Goal: Find contact information: Find contact information

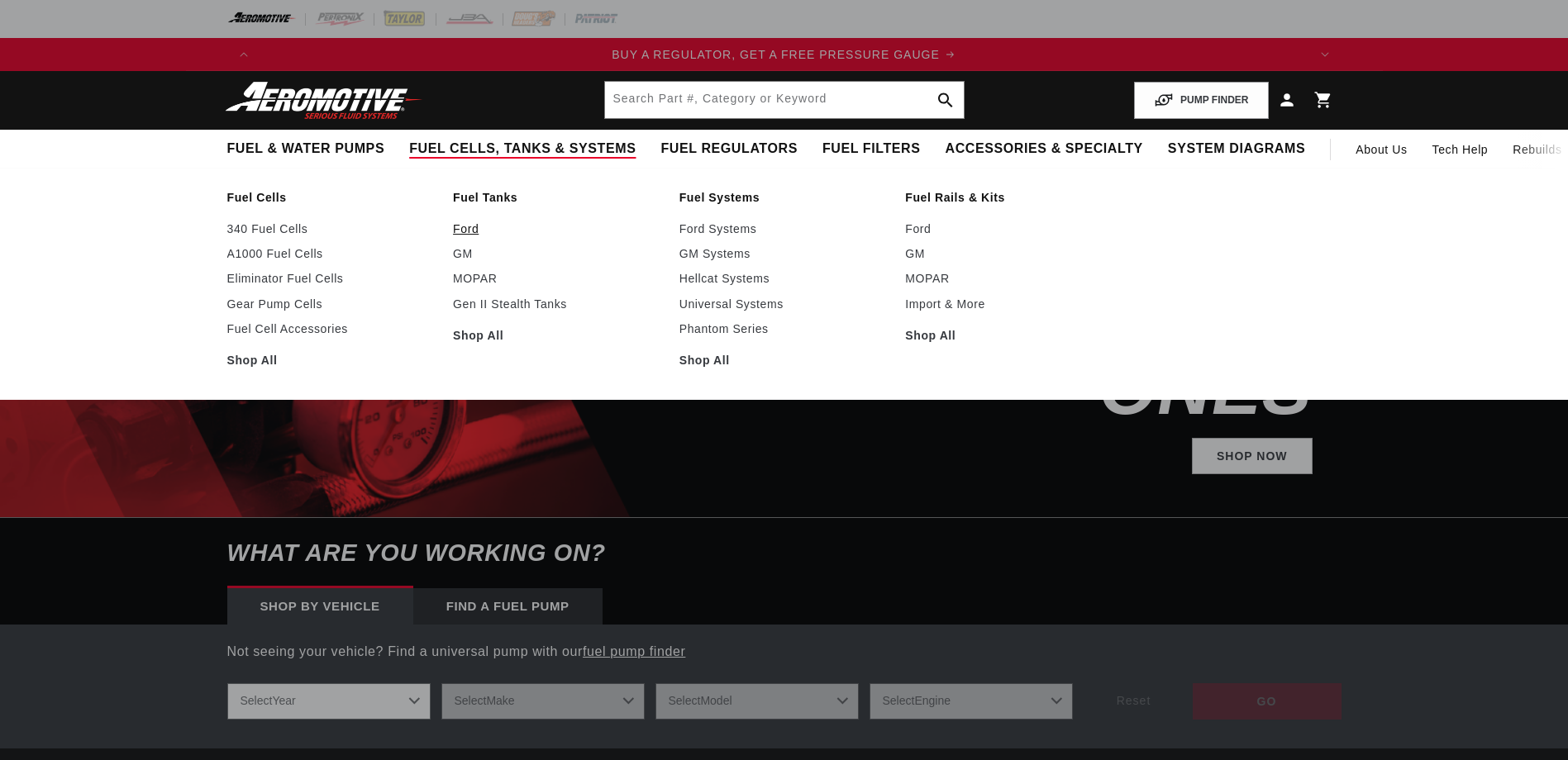
scroll to position [0, 1048]
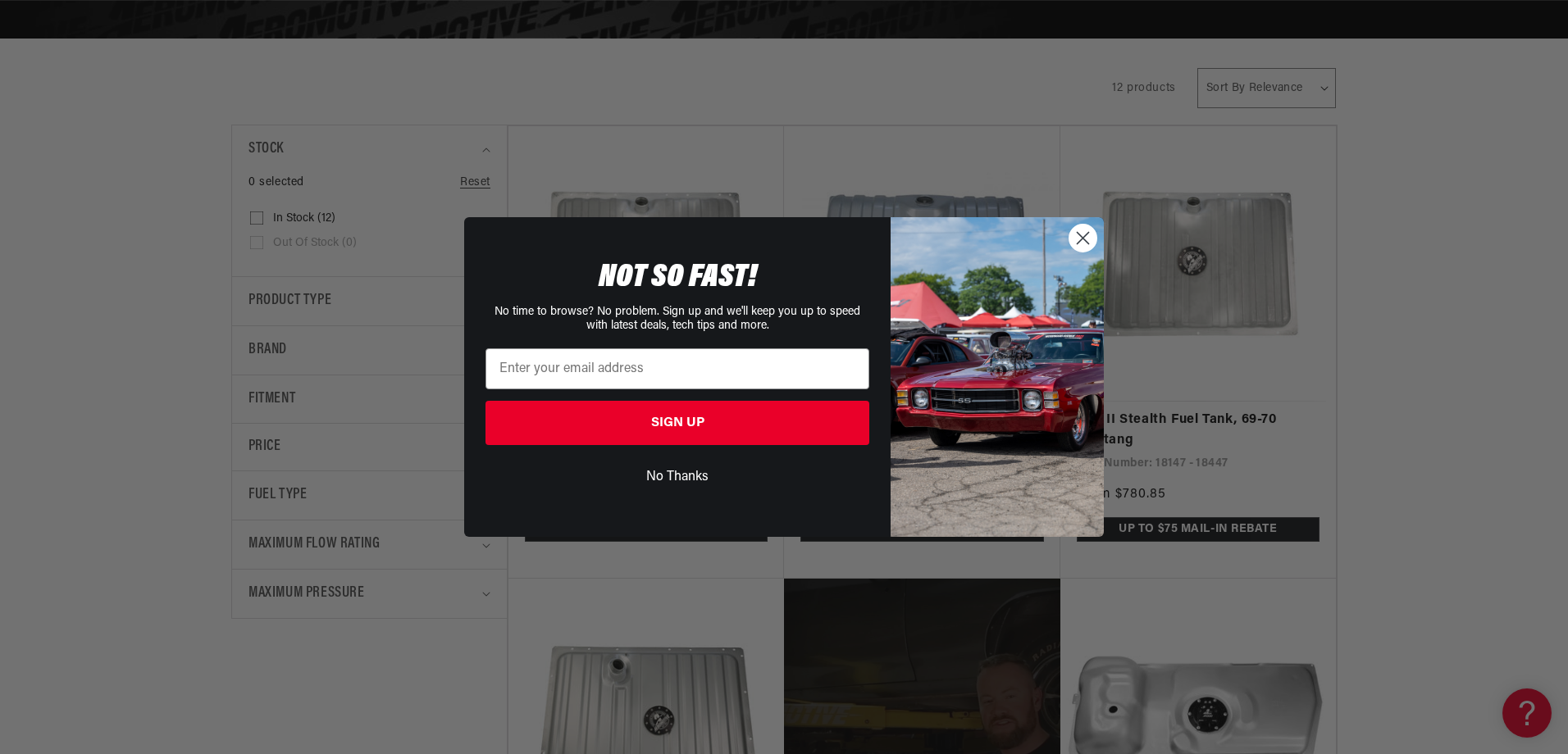
click at [1089, 239] on circle "Close dialog" at bounding box center [1084, 238] width 27 height 27
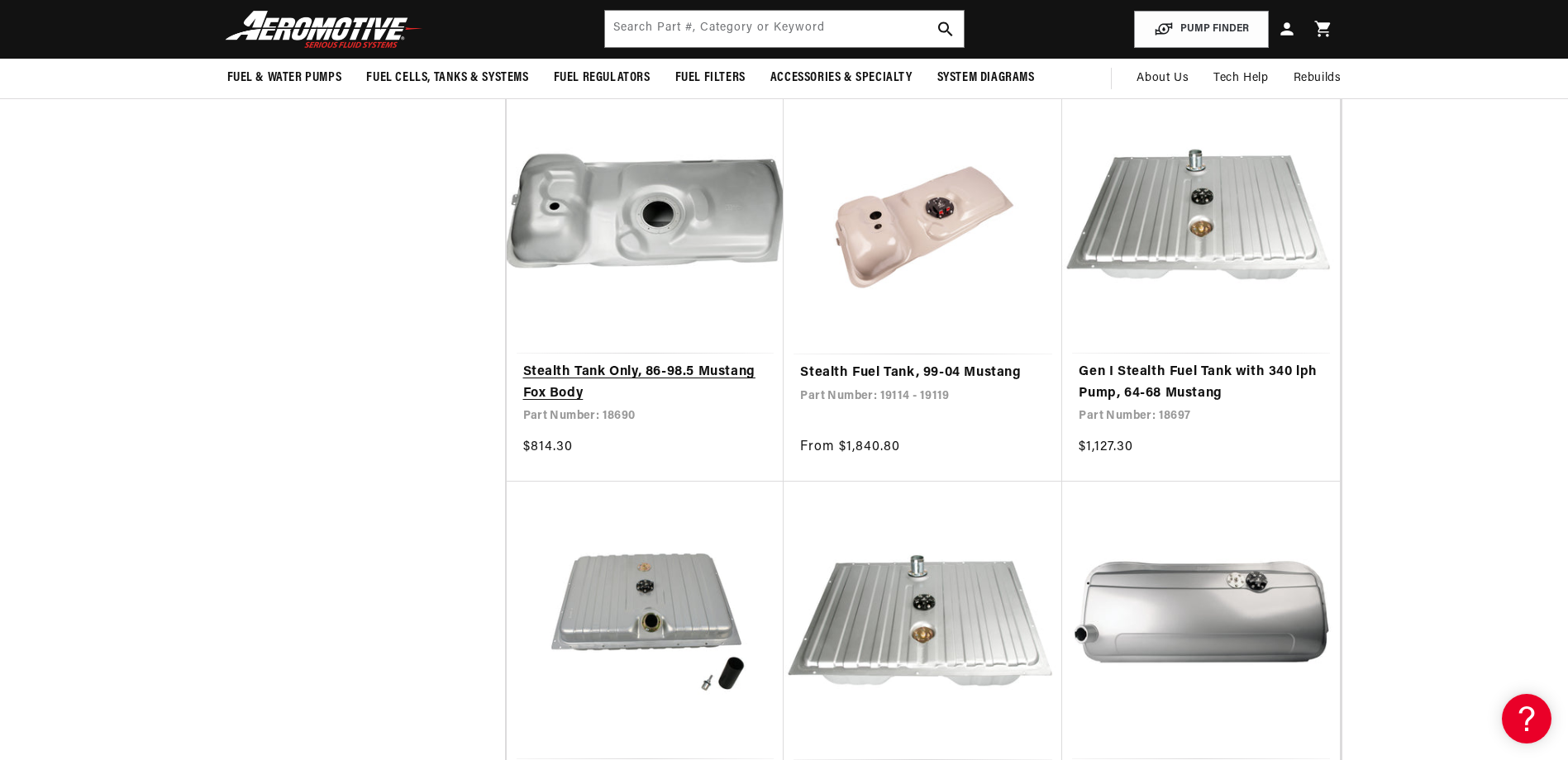
scroll to position [0, 2096]
click at [680, 368] on link "Stealth Tank Only, 86-98.5 Mustang Fox Body" at bounding box center [645, 382] width 245 height 42
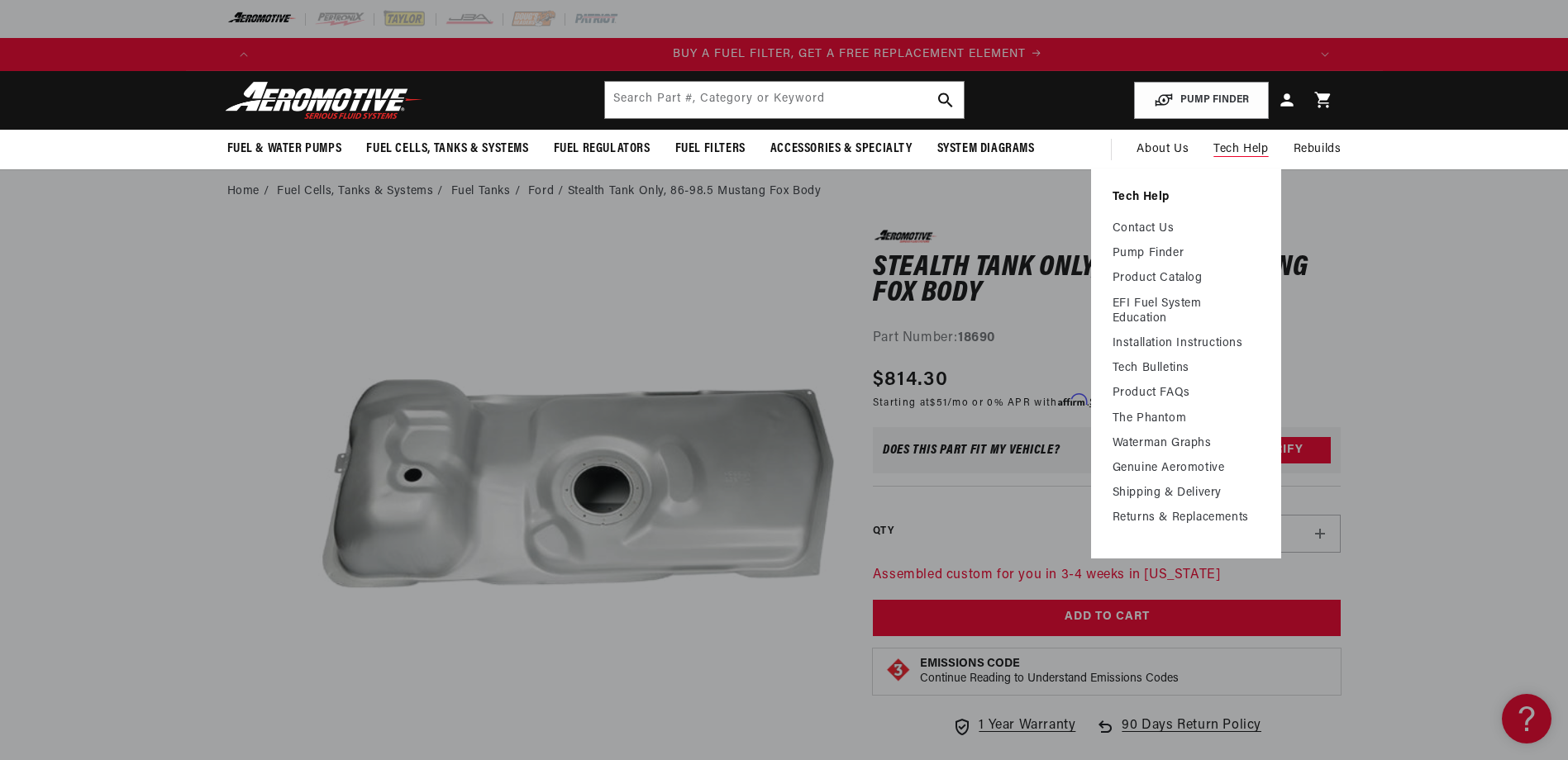
scroll to position [0, 1048]
click at [1178, 226] on link "Contact Us" at bounding box center [1186, 228] width 147 height 15
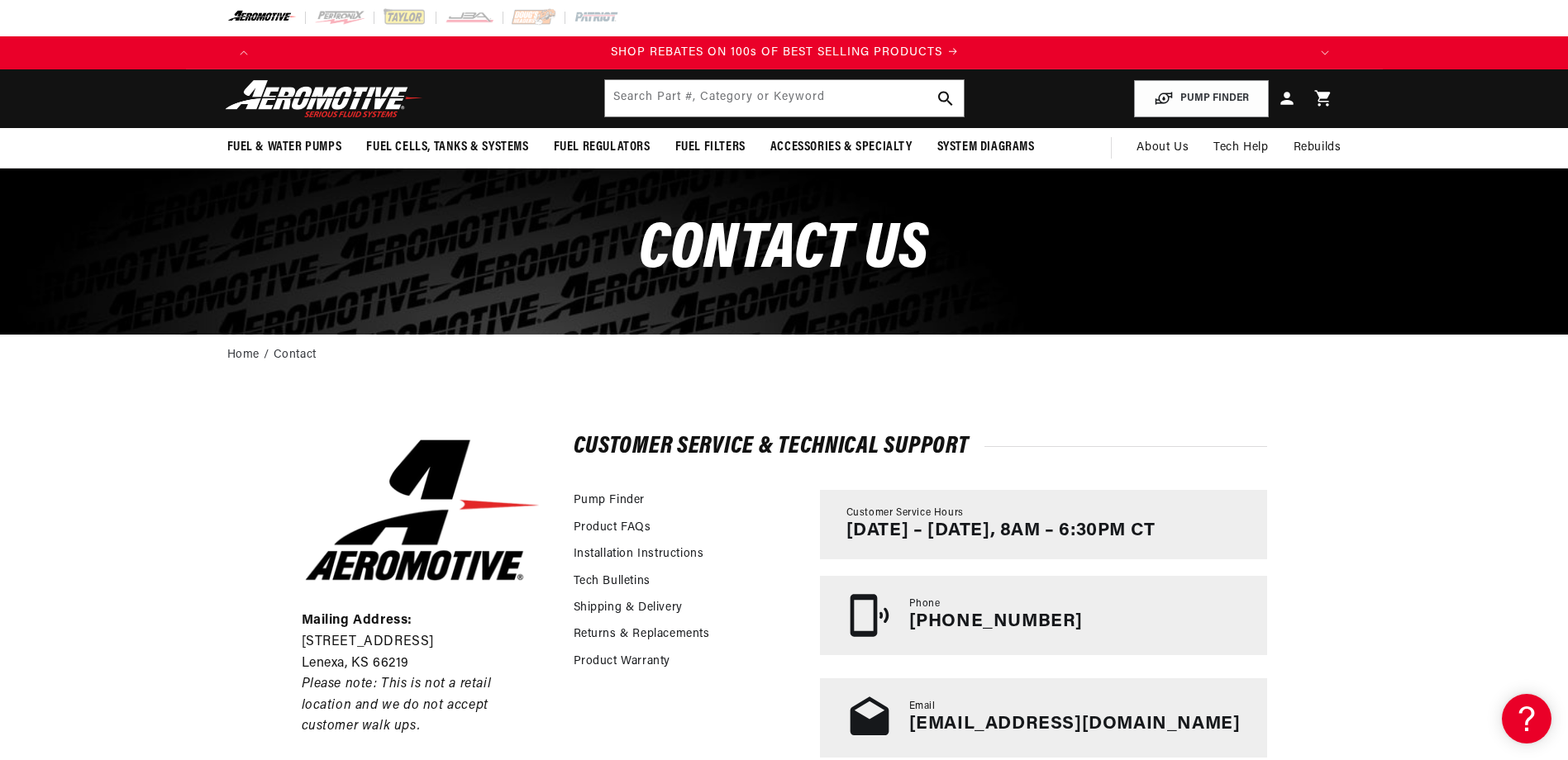
scroll to position [0, 2096]
